Goal: Navigation & Orientation: Find specific page/section

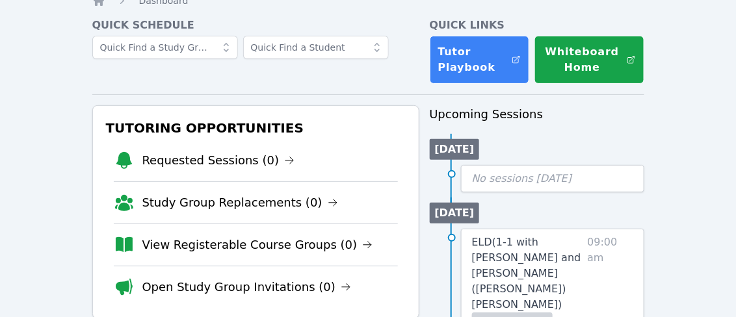
scroll to position [53, 0]
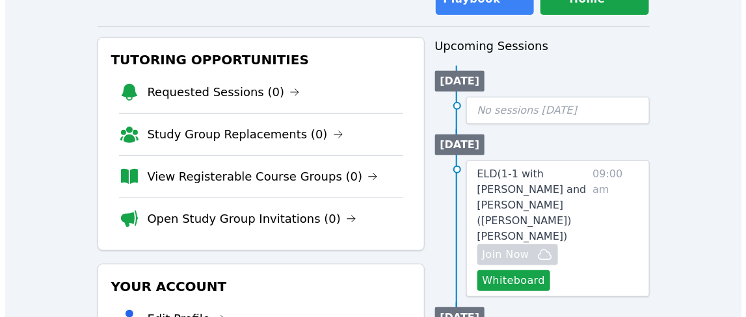
scroll to position [122, 0]
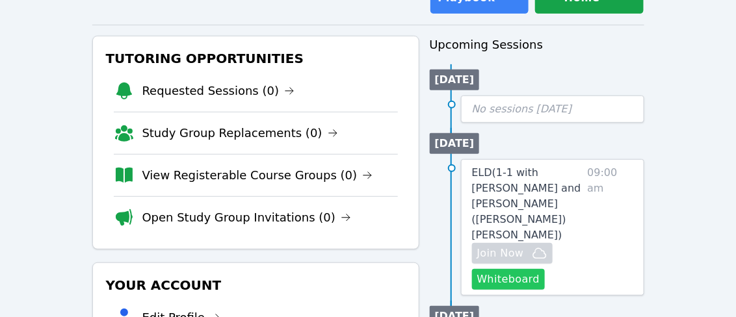
click at [506, 269] on button "Whiteboard" at bounding box center [508, 279] width 73 height 21
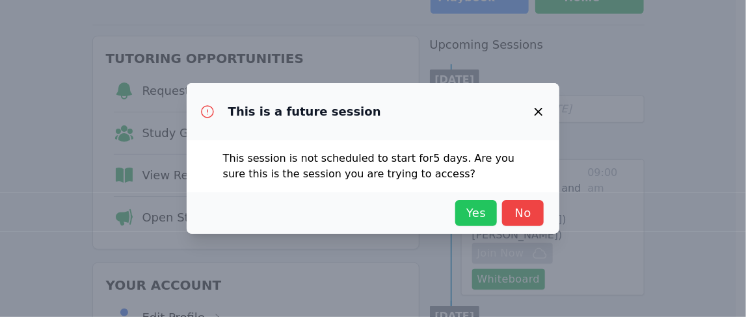
click at [479, 207] on span "Yes" at bounding box center [476, 213] width 29 height 18
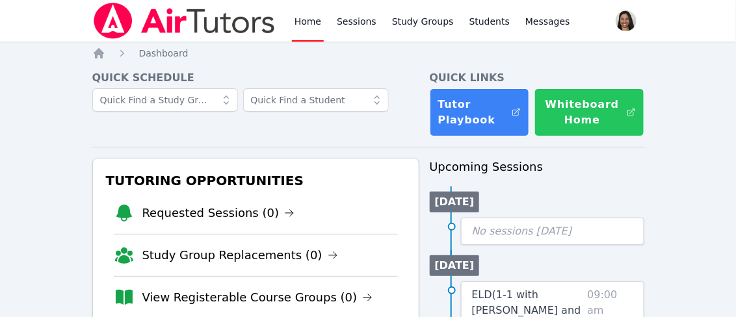
click at [590, 100] on button "Whiteboard Home" at bounding box center [589, 112] width 109 height 48
click at [589, 118] on button "Whiteboard Home" at bounding box center [589, 112] width 109 height 48
